Goal: Register for event/course

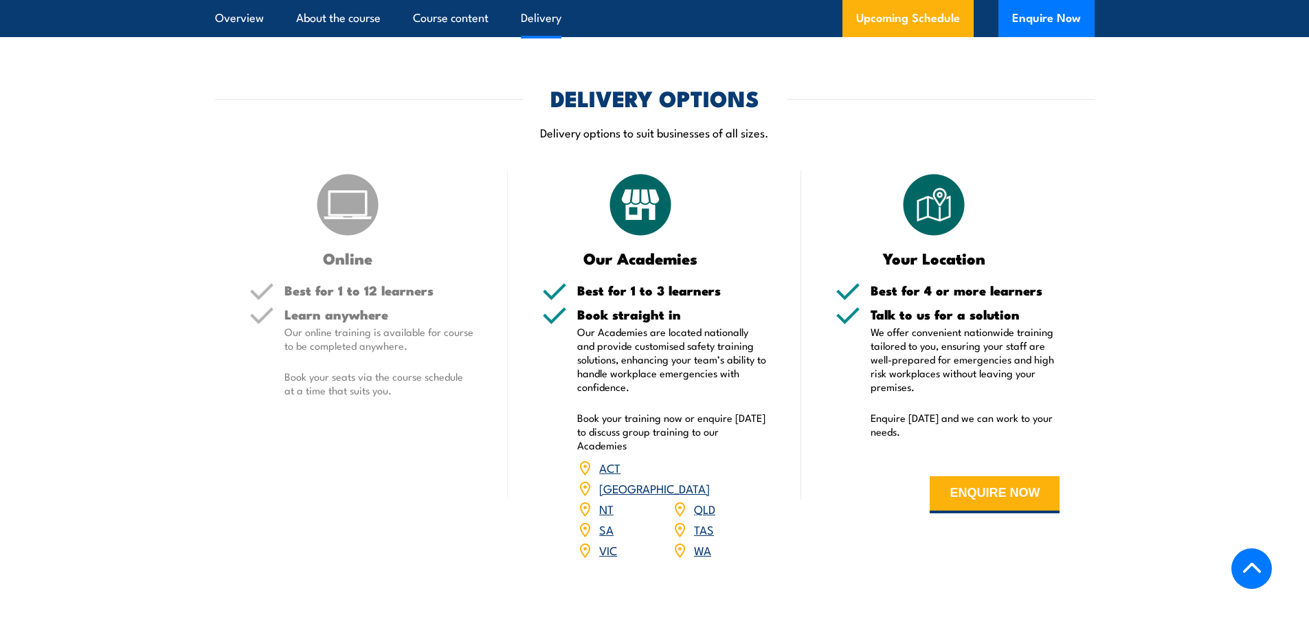
scroll to position [1512, 0]
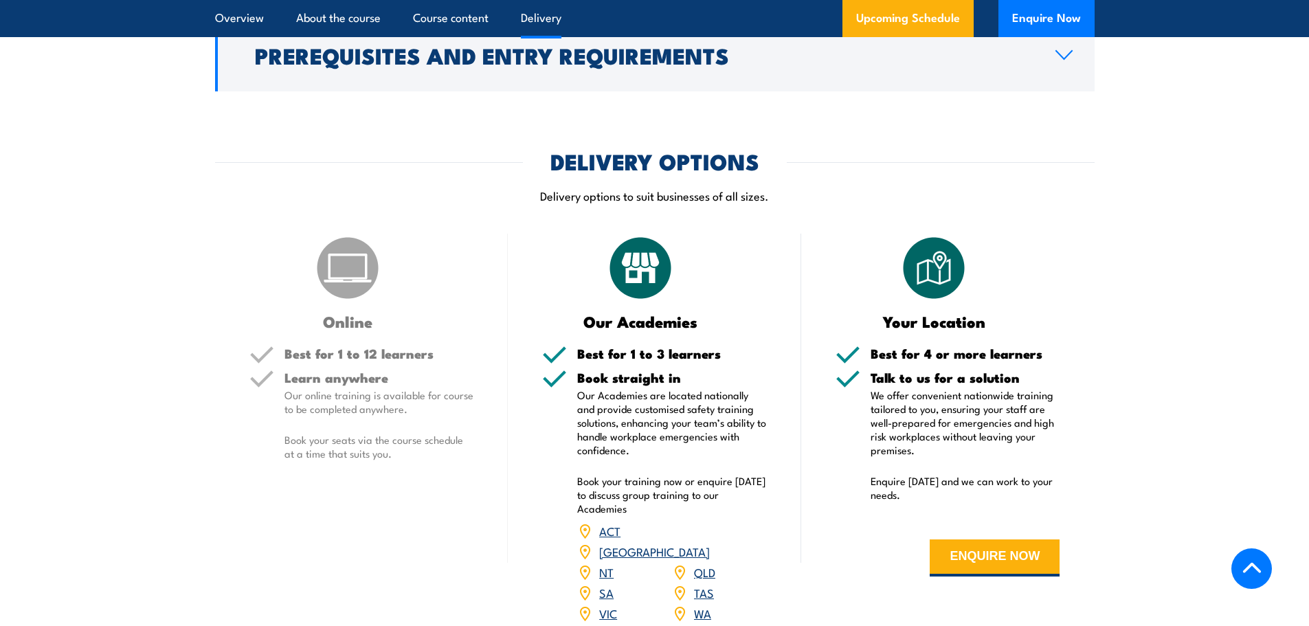
scroll to position [1650, 0]
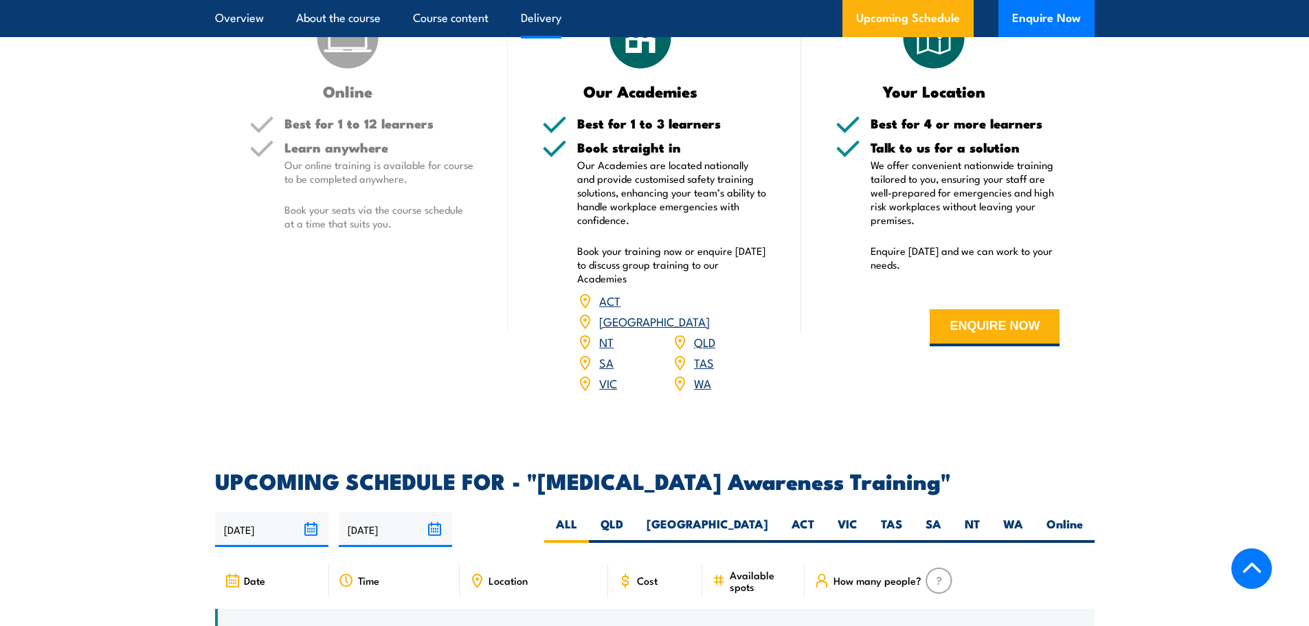
click at [918, 516] on label "SA" at bounding box center [933, 529] width 39 height 27
click at [942, 516] on input "SA" at bounding box center [946, 520] width 9 height 9
radio input "true"
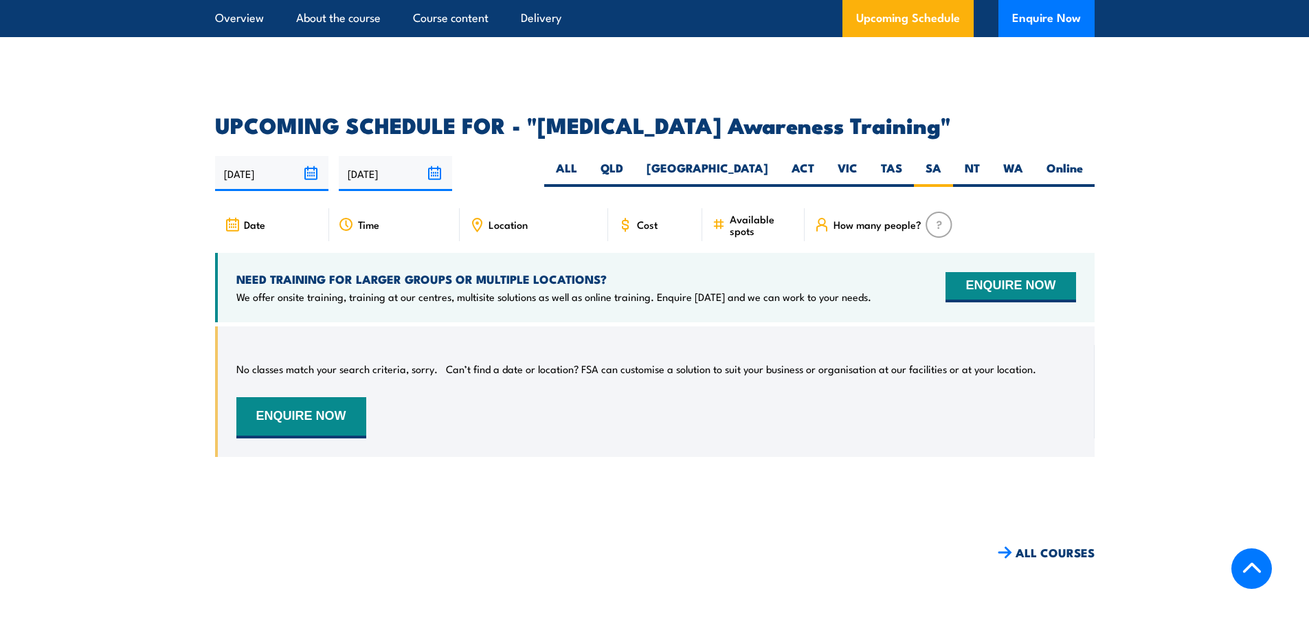
scroll to position [2015, 0]
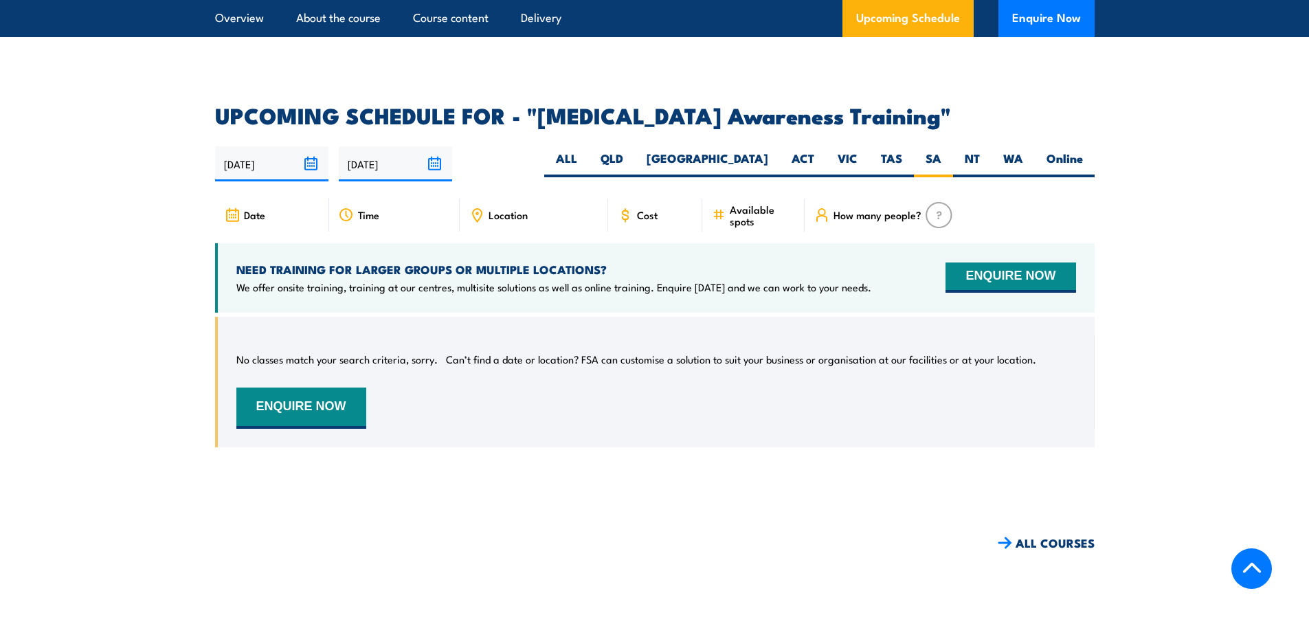
click at [890, 29] on link "Upcoming Schedule" at bounding box center [908, 18] width 131 height 37
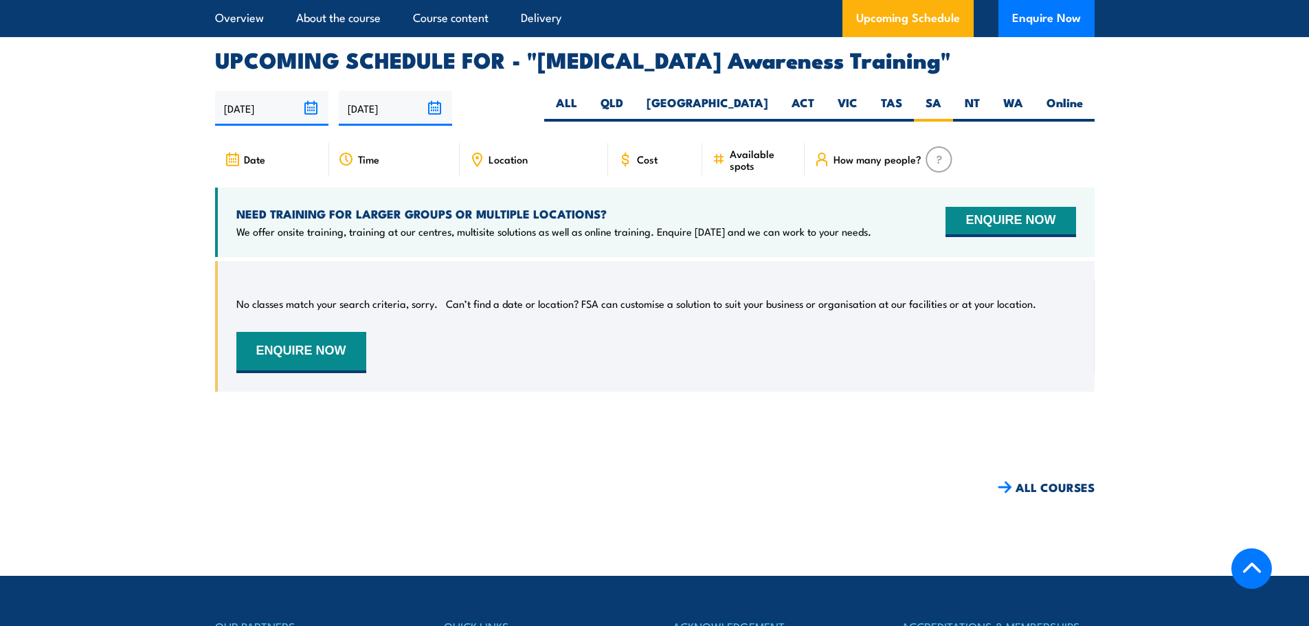
scroll to position [2084, 0]
